Goal: Information Seeking & Learning: Check status

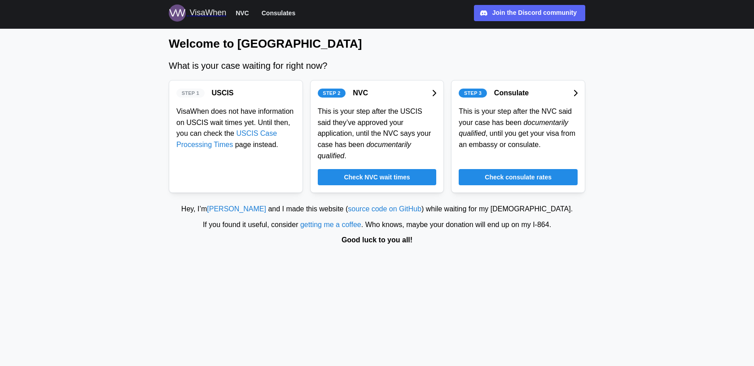
click at [420, 174] on div "Check NVC wait times" at bounding box center [378, 176] width 102 height 15
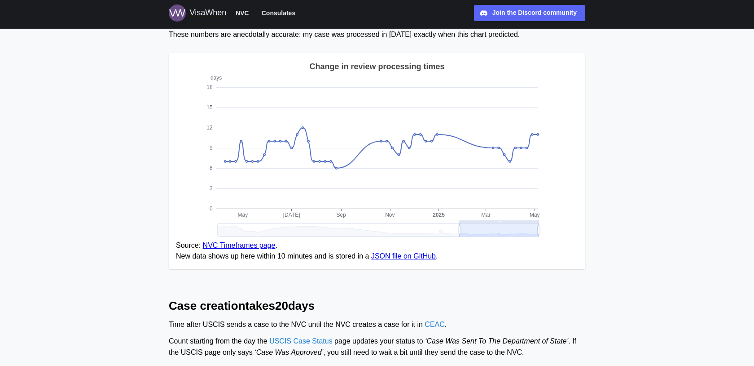
scroll to position [119, 0]
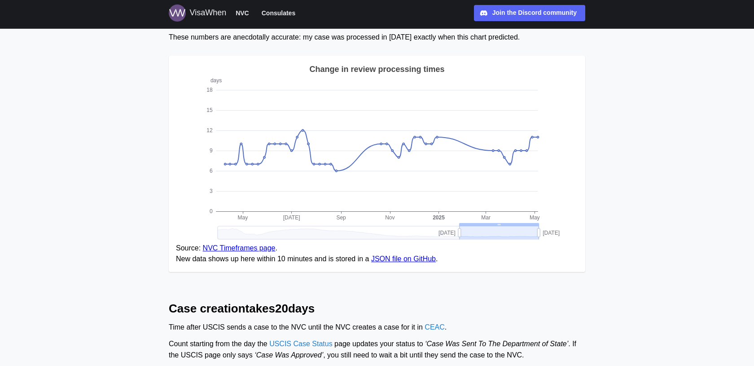
drag, startPoint x: 540, startPoint y: 230, endPoint x: 566, endPoint y: 230, distance: 26.1
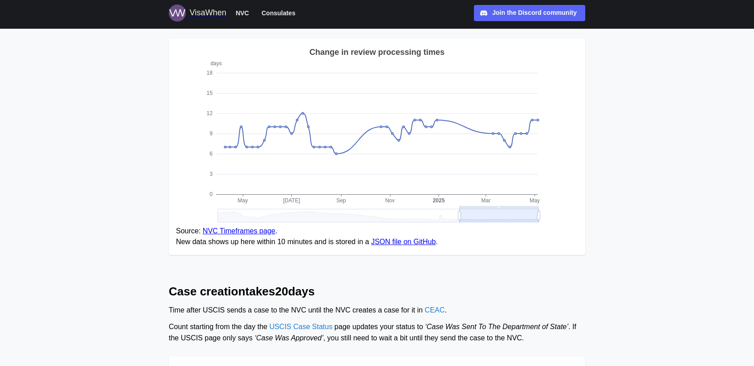
scroll to position [0, 0]
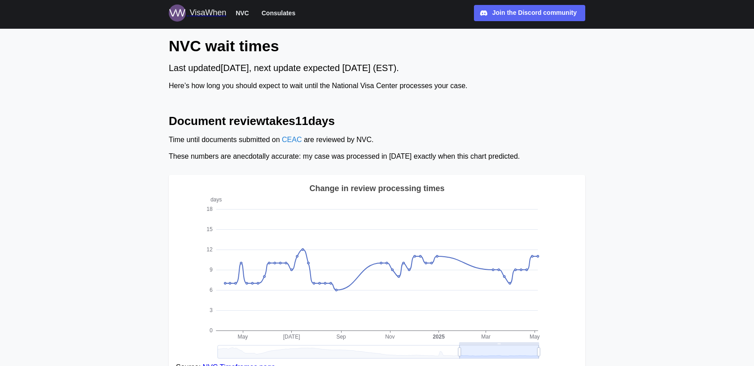
click at [248, 14] on span "NVC" at bounding box center [242, 13] width 13 height 11
click at [288, 11] on span "Consulates" at bounding box center [279, 13] width 34 height 11
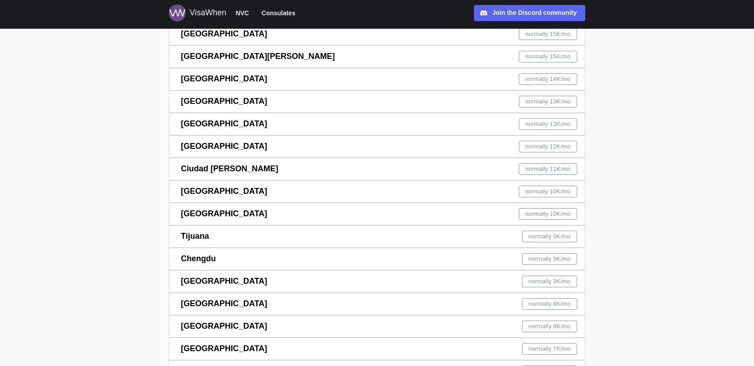
scroll to position [337, 0]
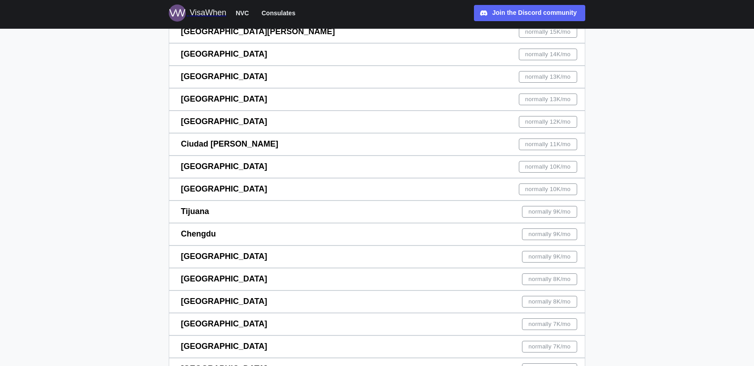
click at [201, 121] on span "[GEOGRAPHIC_DATA]" at bounding box center [224, 121] width 86 height 9
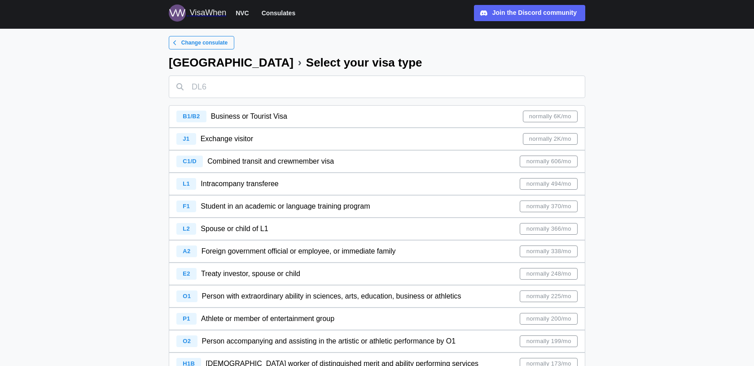
scroll to position [225, 0]
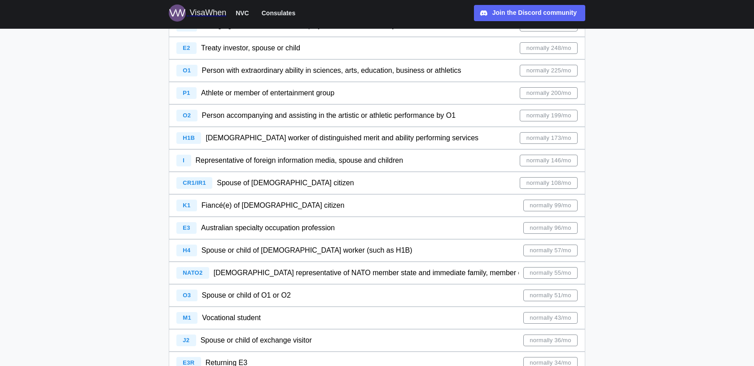
click at [243, 185] on span "Spouse of [DEMOGRAPHIC_DATA] citizen" at bounding box center [285, 183] width 137 height 8
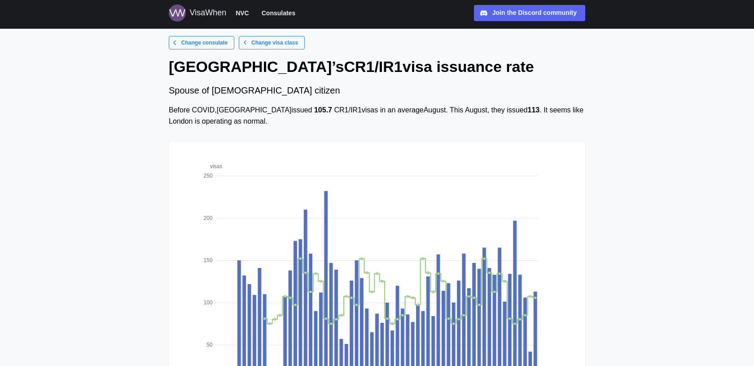
click at [253, 43] on span "Change visa class" at bounding box center [274, 42] width 47 height 13
